Goal: Information Seeking & Learning: Learn about a topic

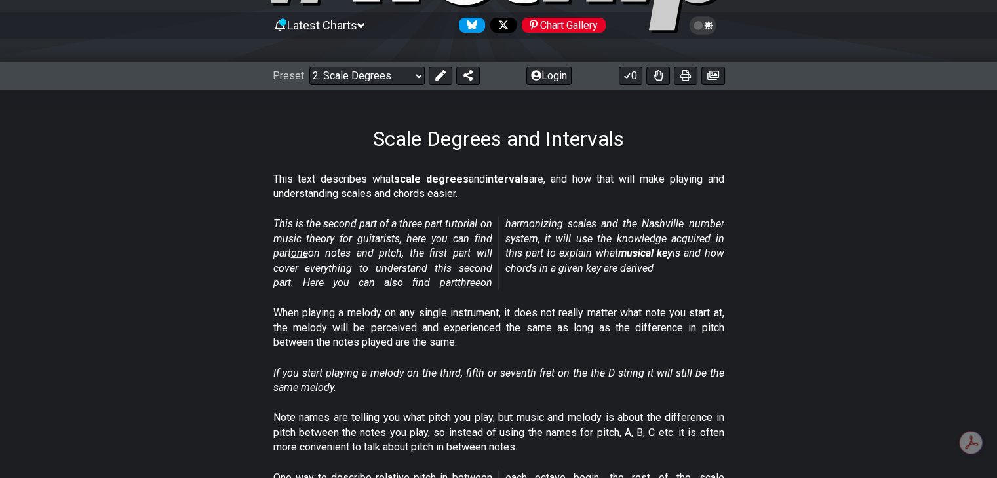
scroll to position [66, 0]
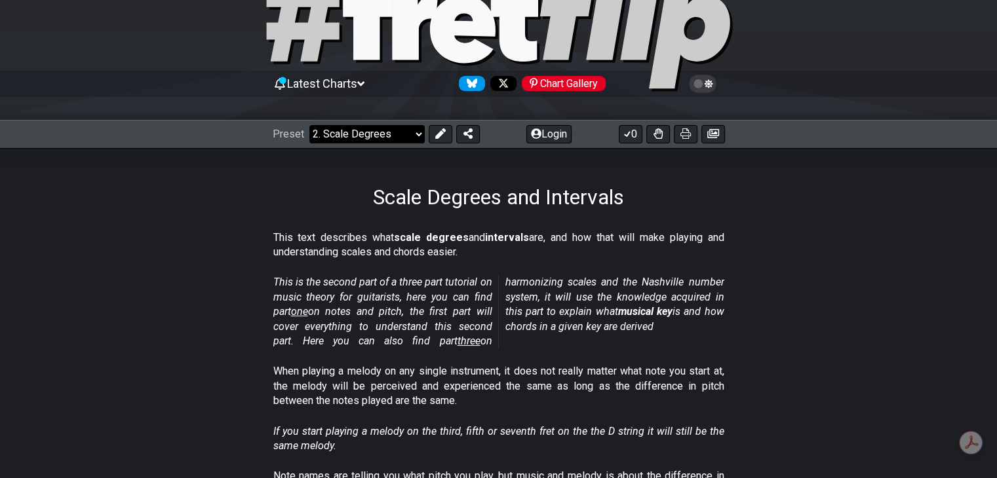
click at [393, 137] on select "Welcome to #fretflip! Initial Preset Custom Preset Minor Pentatonic Major Penta…" at bounding box center [366, 134] width 115 height 18
click at [820, 289] on section "This is the second part of a three part tutorial on music theory for guitarists…" at bounding box center [498, 314] width 997 height 89
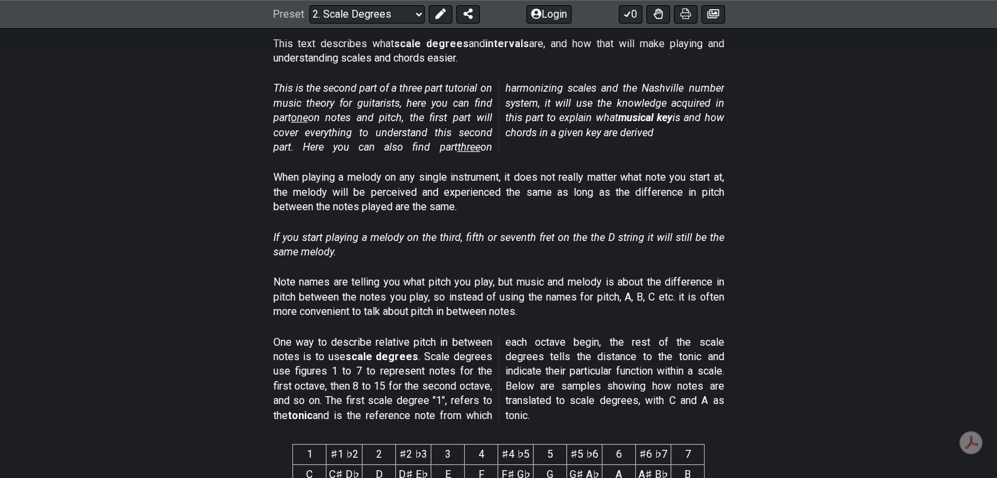
scroll to position [262, 0]
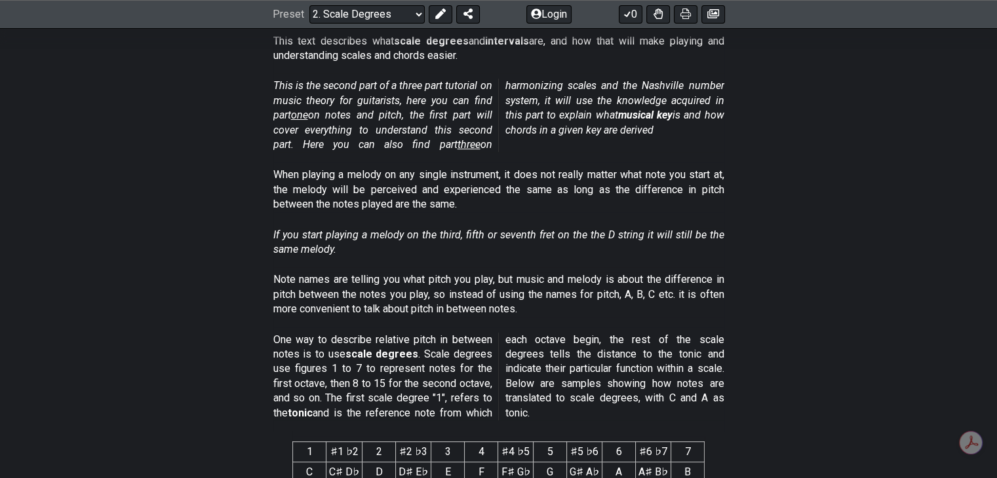
click at [771, 246] on section "If you start playing a melody on the third, fifth or seventh fret on the the D …" at bounding box center [498, 245] width 997 height 45
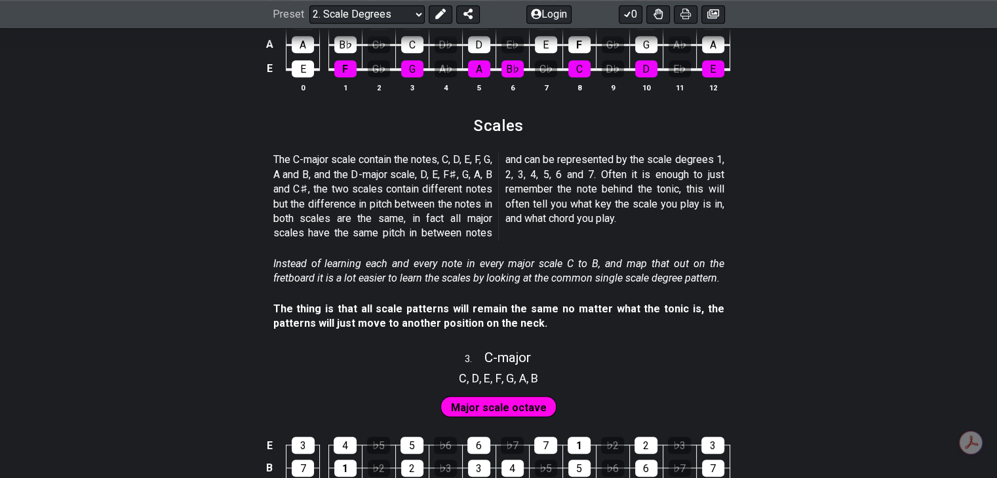
scroll to position [1442, 0]
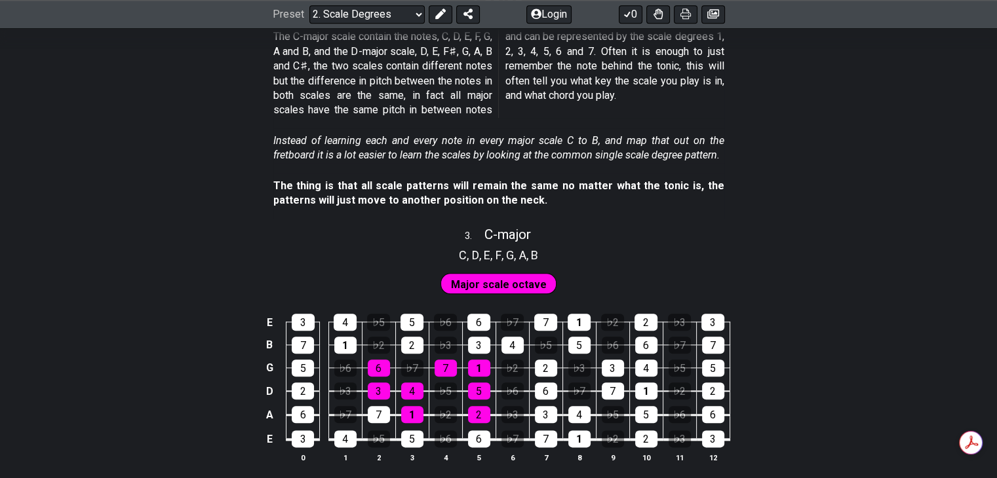
drag, startPoint x: 336, startPoint y: 184, endPoint x: 462, endPoint y: 189, distance: 126.0
click at [475, 189] on strong "The thing is that all scale patterns will remain the same no matter what the to…" at bounding box center [498, 193] width 451 height 27
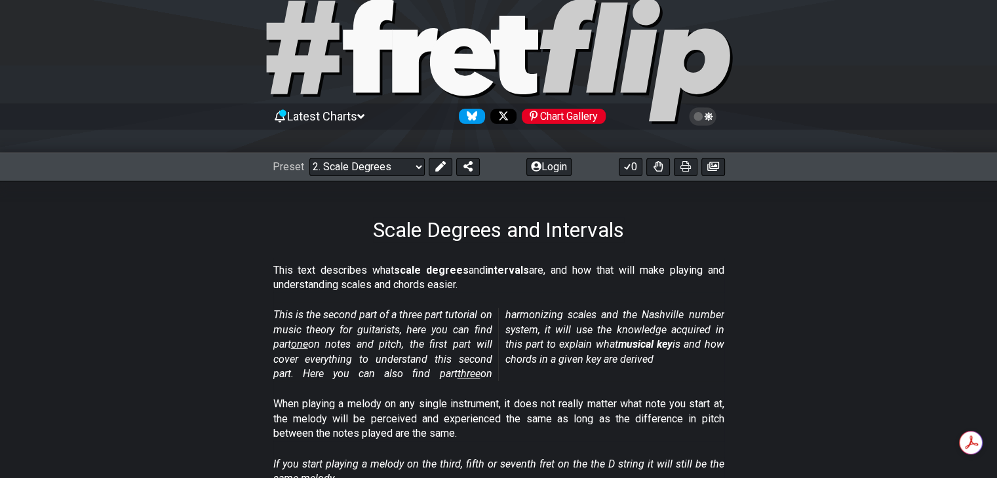
scroll to position [0, 0]
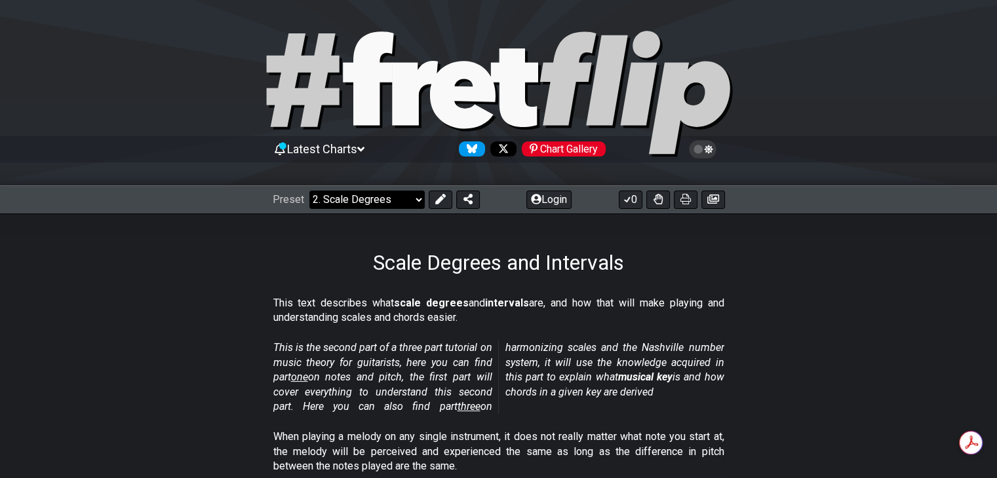
click at [378, 207] on div "Preset Welcome to #fretflip! Initial Preset Custom Preset Minor Pentatonic Majo…" at bounding box center [498, 199] width 997 height 29
click at [382, 201] on select "Welcome to #fretflip! Initial Preset Custom Preset Minor Pentatonic Major Penta…" at bounding box center [366, 200] width 115 height 18
click at [309, 191] on select "Welcome to #fretflip! Initial Preset Custom Preset Minor Pentatonic Major Penta…" at bounding box center [366, 200] width 115 height 18
select select "/welcome"
select select "C"
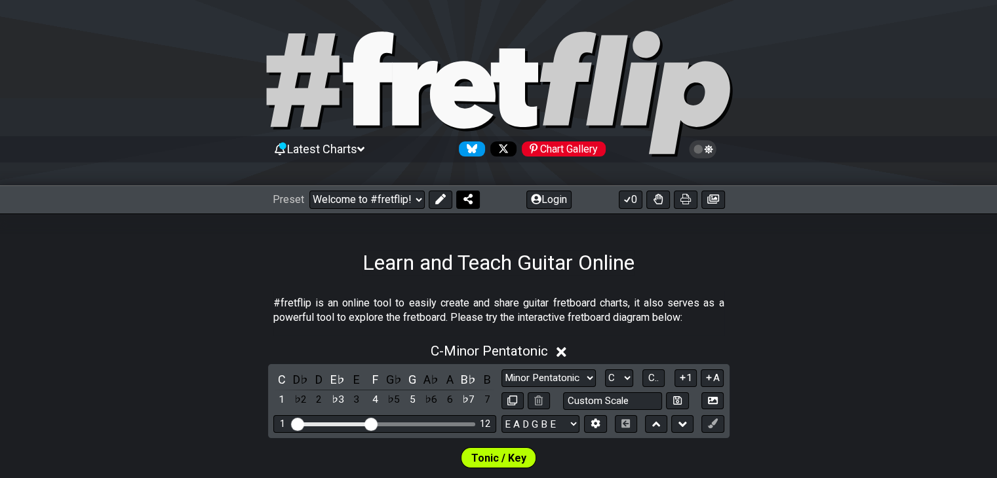
click at [465, 200] on icon at bounding box center [467, 199] width 9 height 10
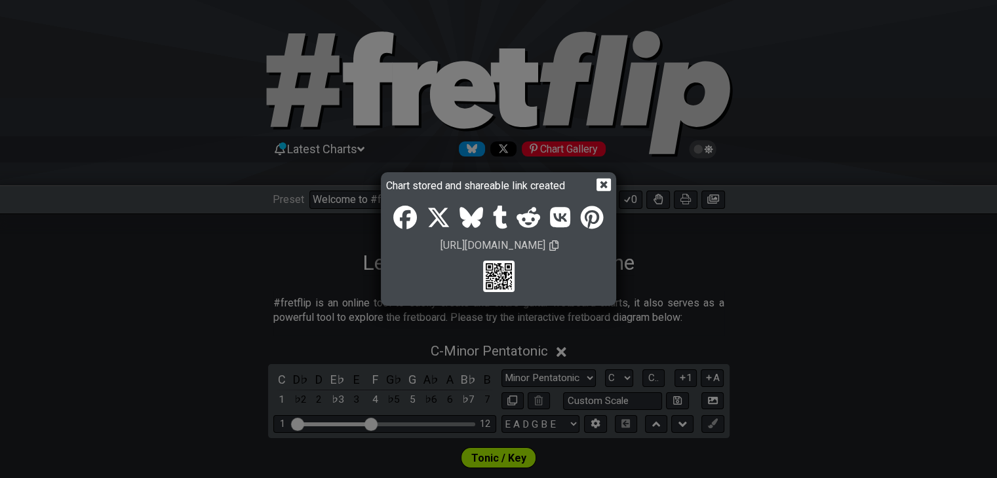
click at [785, 279] on div "Chart stored and shareable link created [URL][DOMAIN_NAME]" at bounding box center [498, 239] width 997 height 478
click at [602, 180] on icon at bounding box center [603, 185] width 14 height 12
